Goal: Communication & Community: Share content

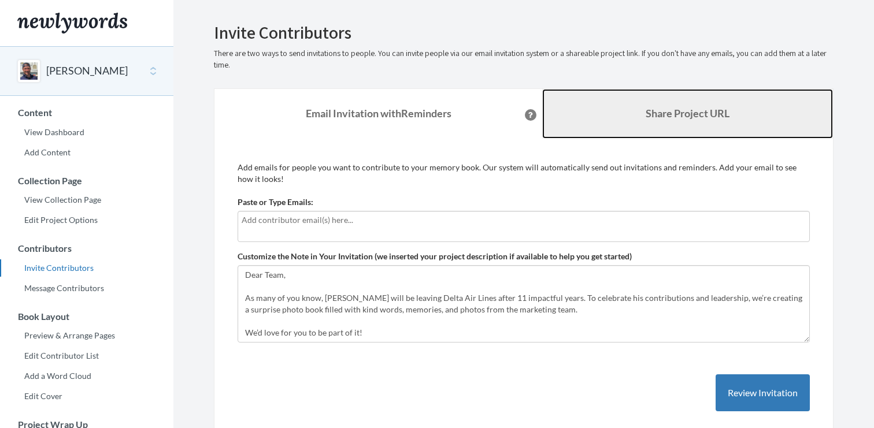
click at [635, 117] on link "Share Project URL" at bounding box center [687, 114] width 291 height 50
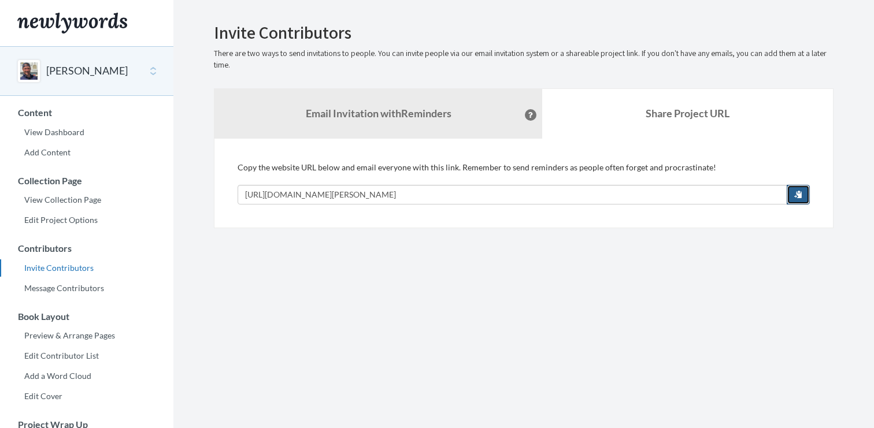
click at [796, 194] on span "button" at bounding box center [798, 194] width 8 height 8
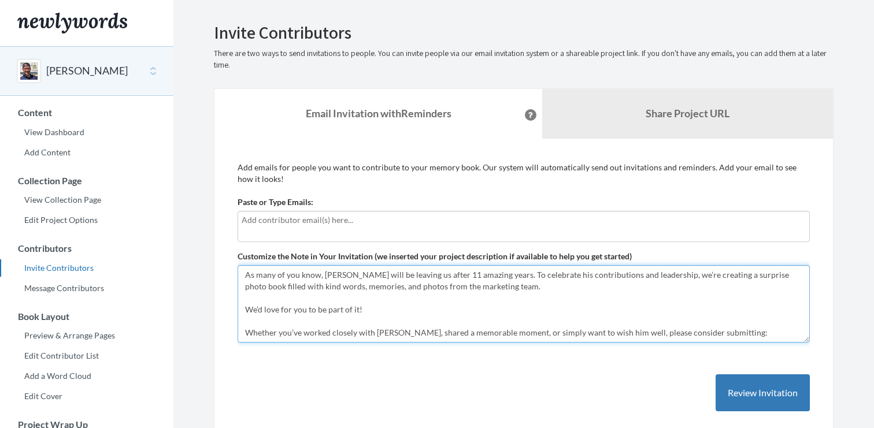
click at [476, 288] on textarea "As many of you know, Jake will be leaving us after 11 amazing years. To celebra…" at bounding box center [524, 303] width 572 height 77
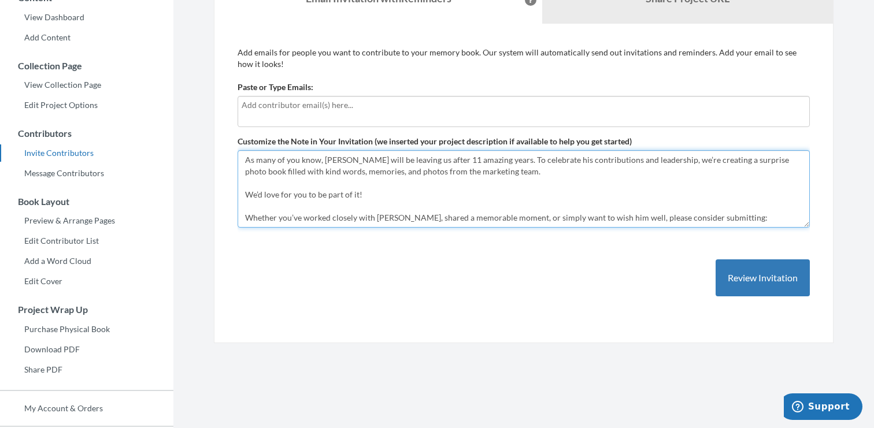
drag, startPoint x: 543, startPoint y: 219, endPoint x: 339, endPoint y: 198, distance: 205.7
click at [339, 198] on textarea "As many of you know, Jake will be leaving us after 11 amazing years. To celebra…" at bounding box center [524, 188] width 572 height 77
drag, startPoint x: 484, startPoint y: 168, endPoint x: 186, endPoint y: 154, distance: 298.5
click at [186, 154] on section "Emails have been sent! Invite Contributors There are two ways to send invitatio…" at bounding box center [523, 201] width 700 height 632
